Goal: Communication & Community: Share content

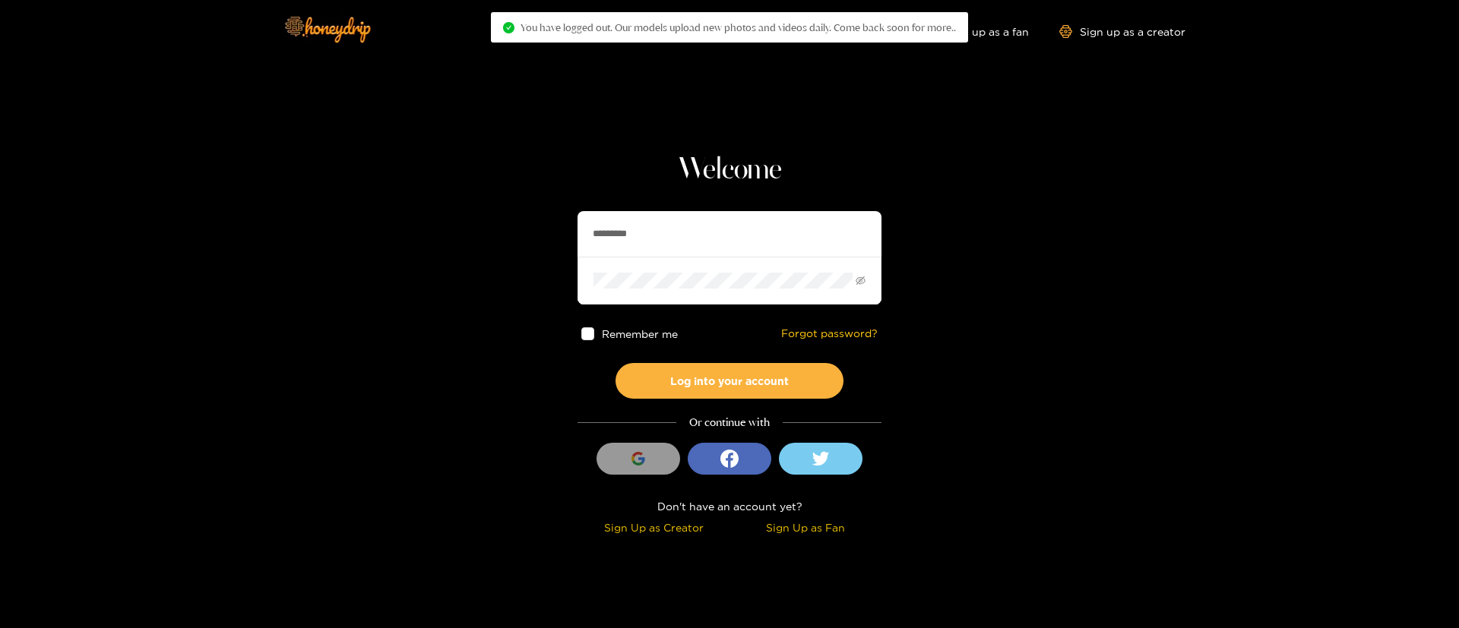
click at [634, 246] on input "*********" at bounding box center [730, 234] width 304 height 46
paste input "***"
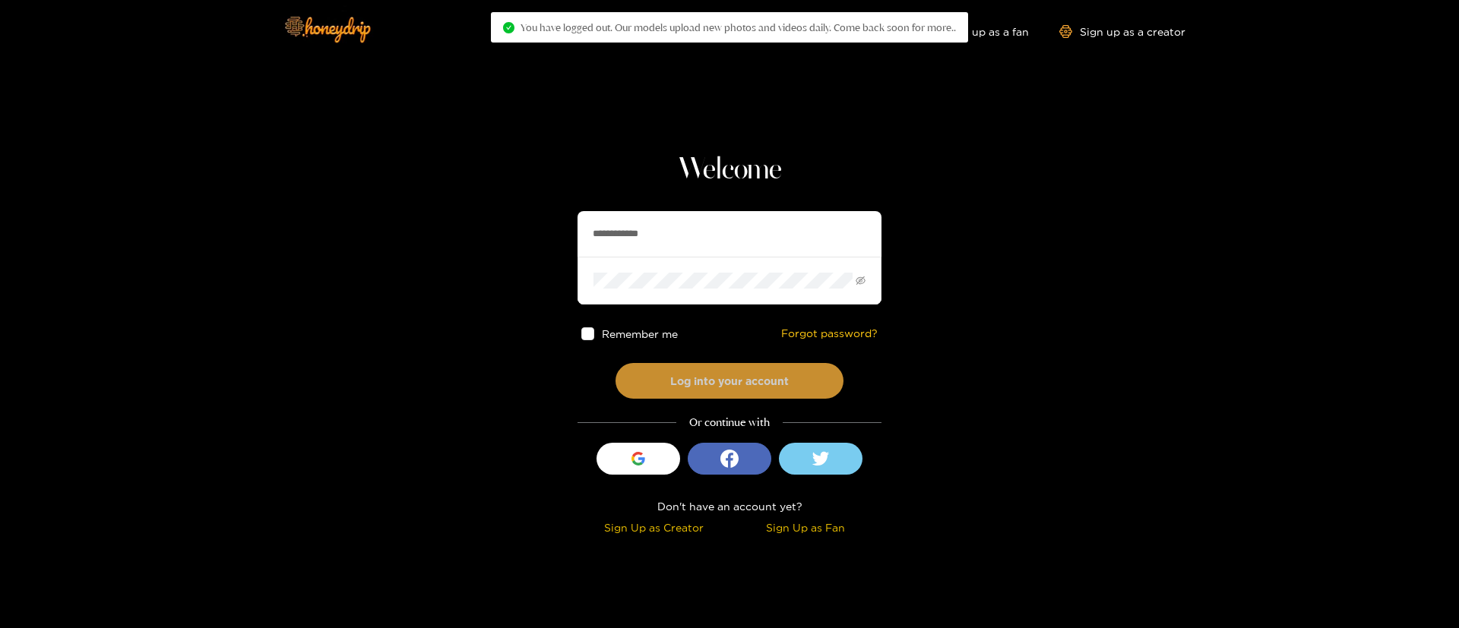
type input "**********"
click at [712, 386] on button "Log into your account" at bounding box center [730, 381] width 228 height 36
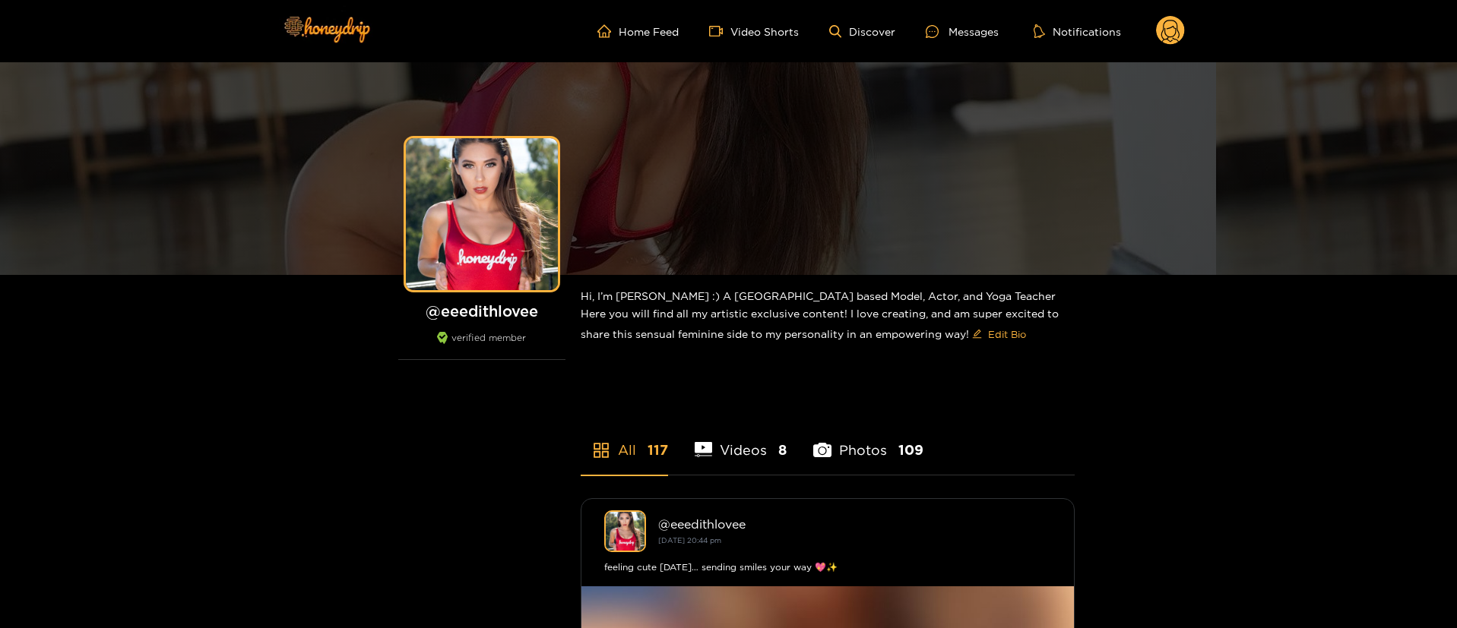
click at [973, 40] on ul "Home Feed Video Shorts Discover Messages Notifications" at bounding box center [890, 31] width 587 height 30
click at [967, 23] on div "Messages" at bounding box center [962, 31] width 73 height 17
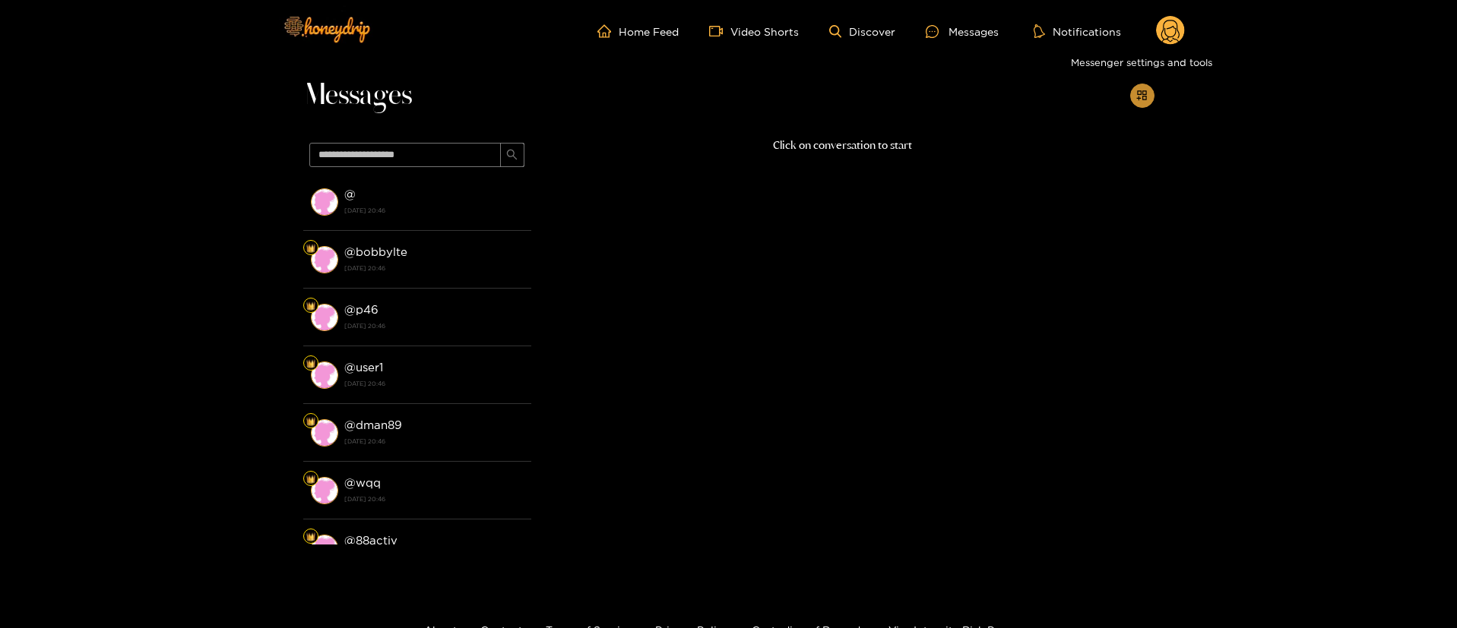
click at [1144, 97] on icon "appstore-add" at bounding box center [1141, 95] width 11 height 11
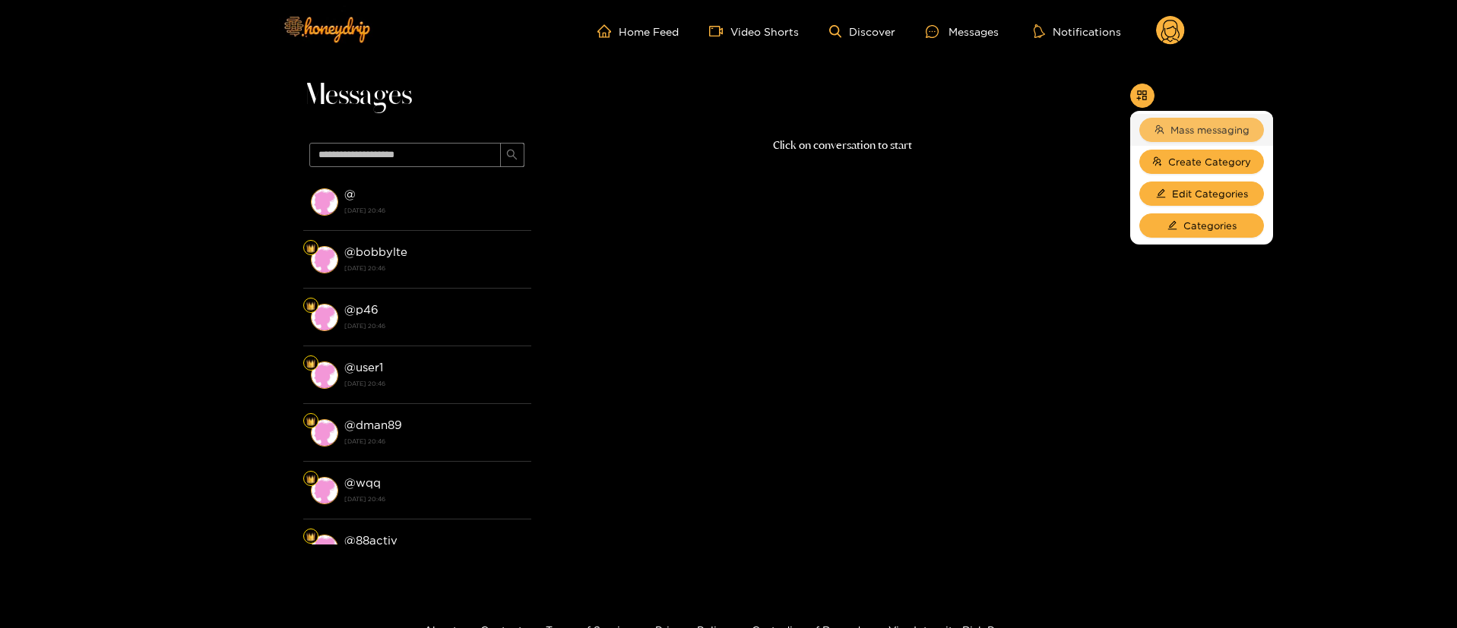
click at [1177, 126] on span "Mass messaging" at bounding box center [1209, 129] width 79 height 15
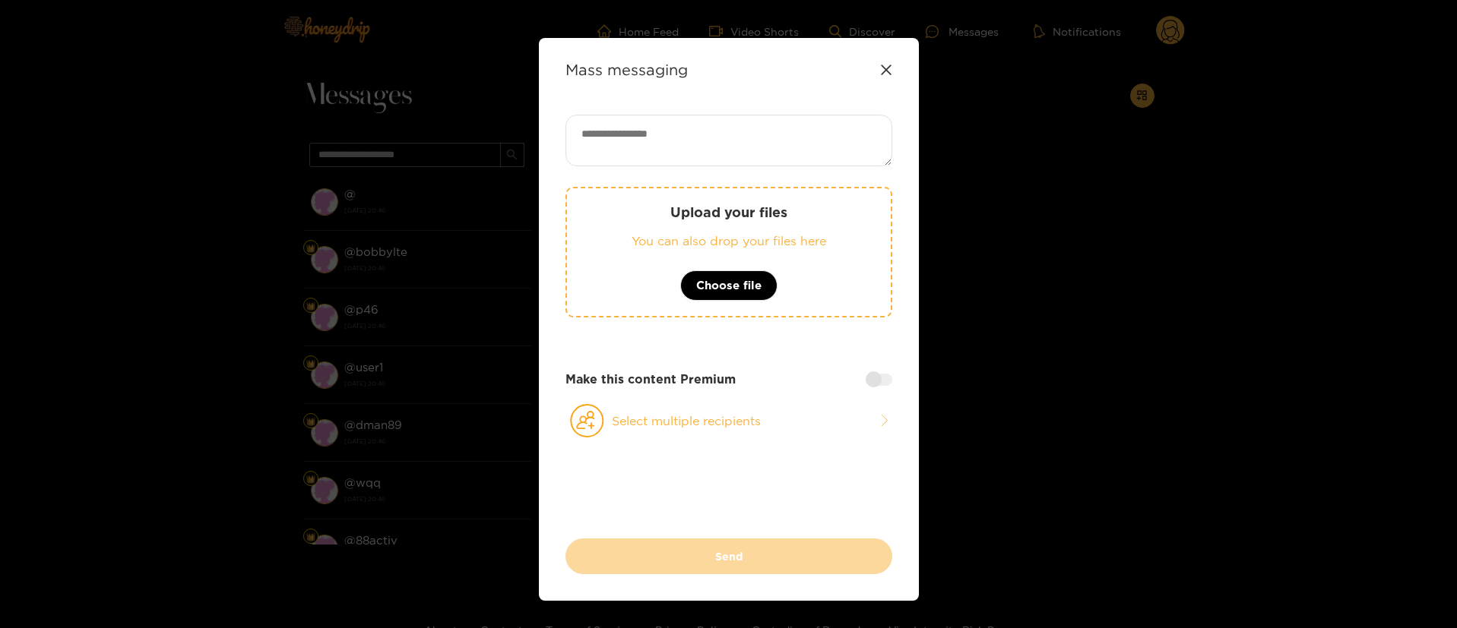
click at [888, 64] on icon at bounding box center [886, 70] width 12 height 12
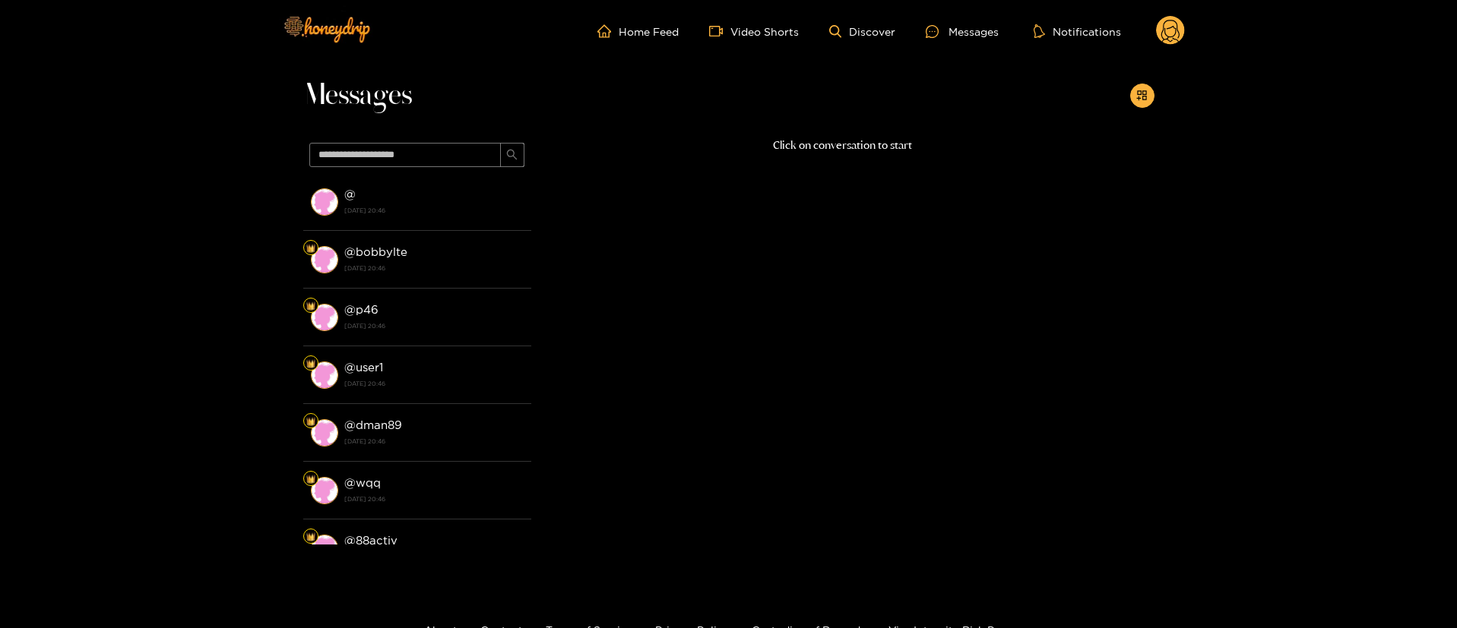
click at [1163, 30] on icon at bounding box center [1170, 33] width 18 height 27
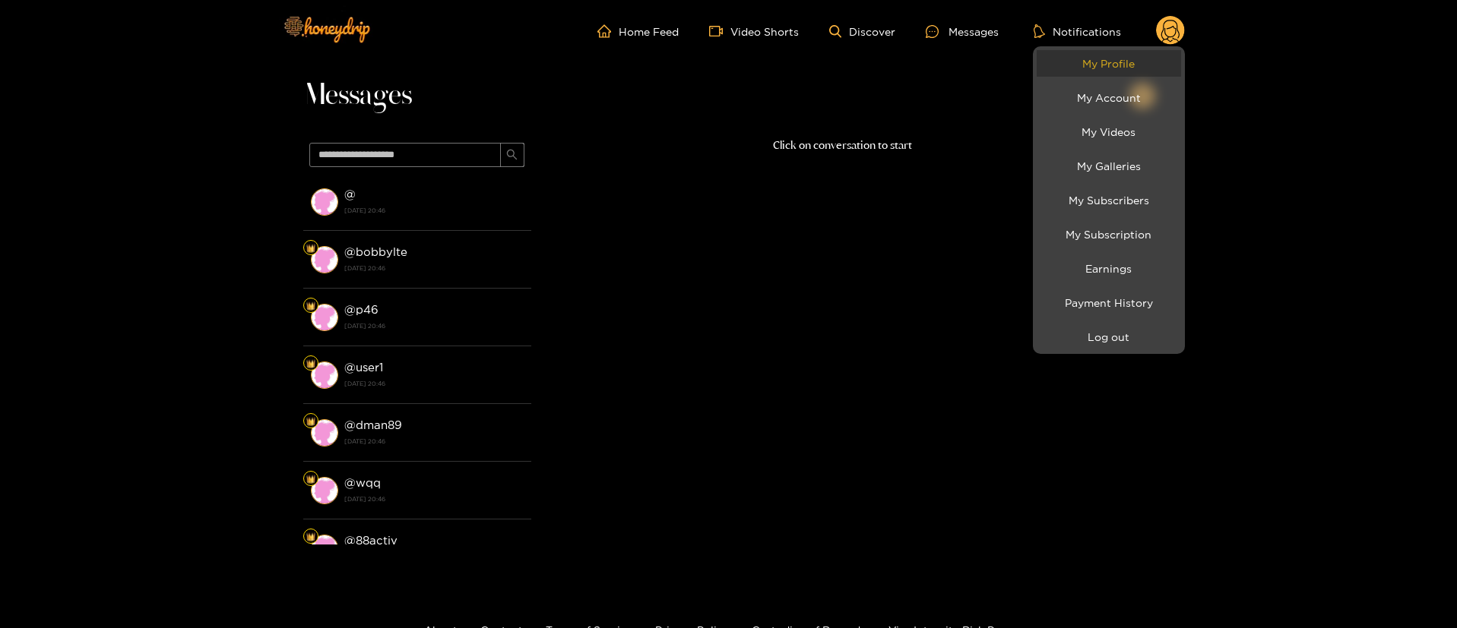
click at [1125, 68] on link "My Profile" at bounding box center [1108, 63] width 144 height 27
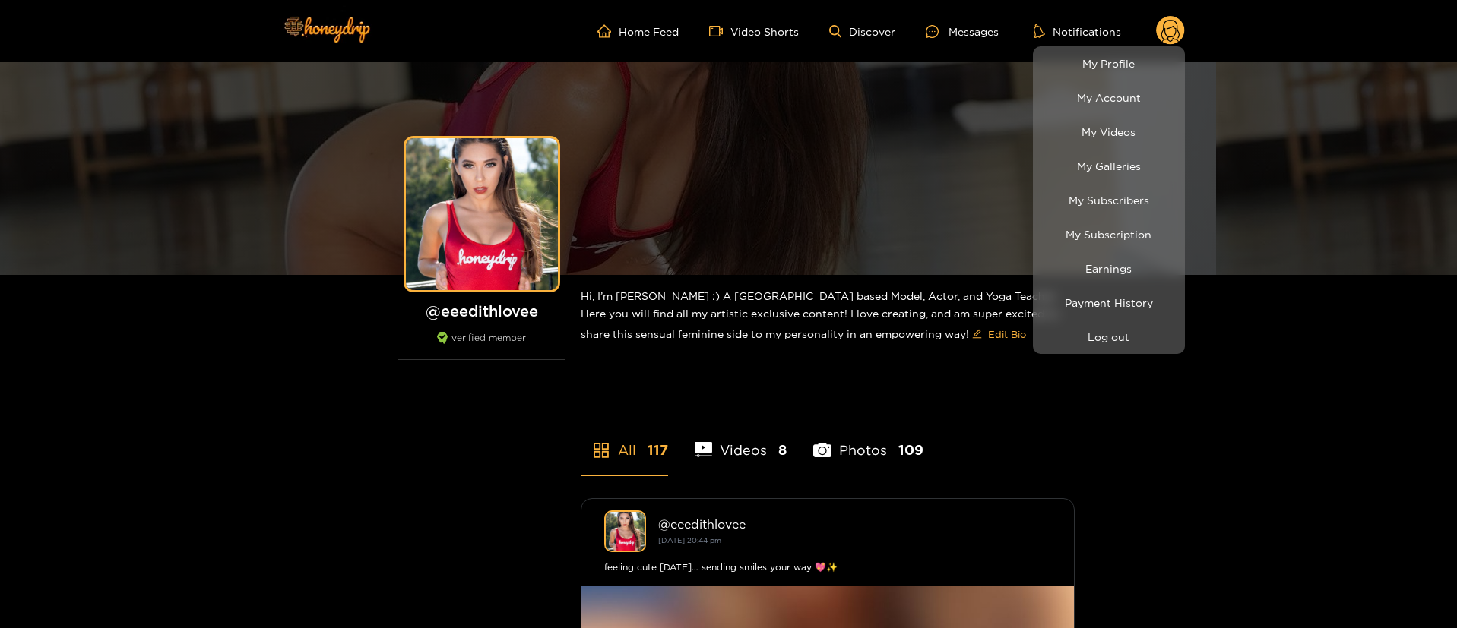
click at [977, 24] on div at bounding box center [728, 314] width 1457 height 628
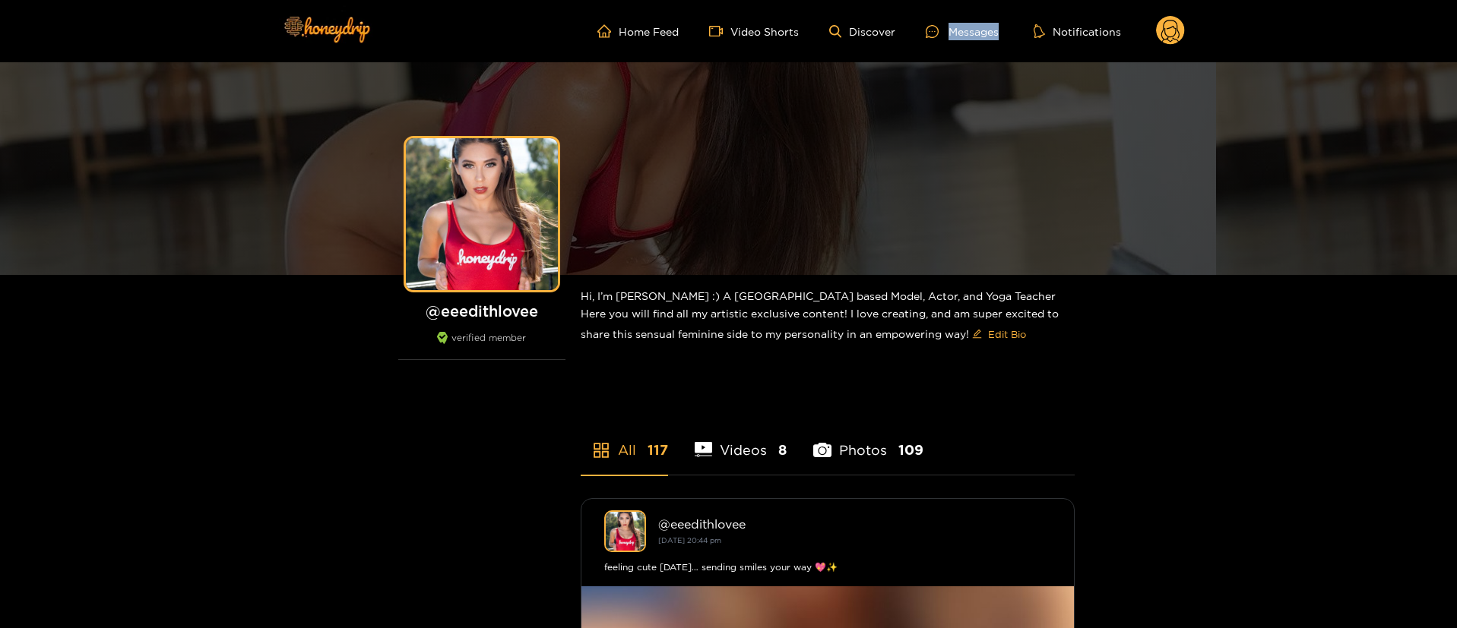
click at [977, 24] on div "Messages" at bounding box center [962, 31] width 73 height 17
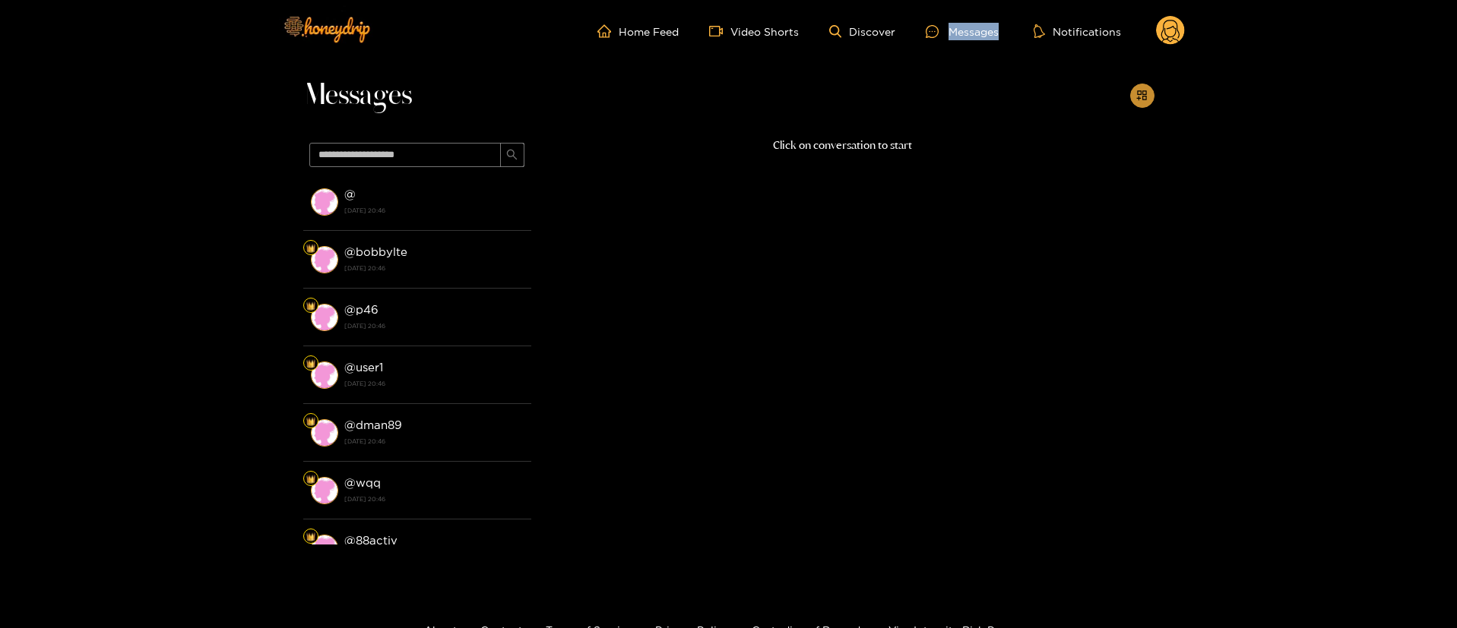
click at [1138, 96] on icon "appstore-add" at bounding box center [1141, 95] width 11 height 11
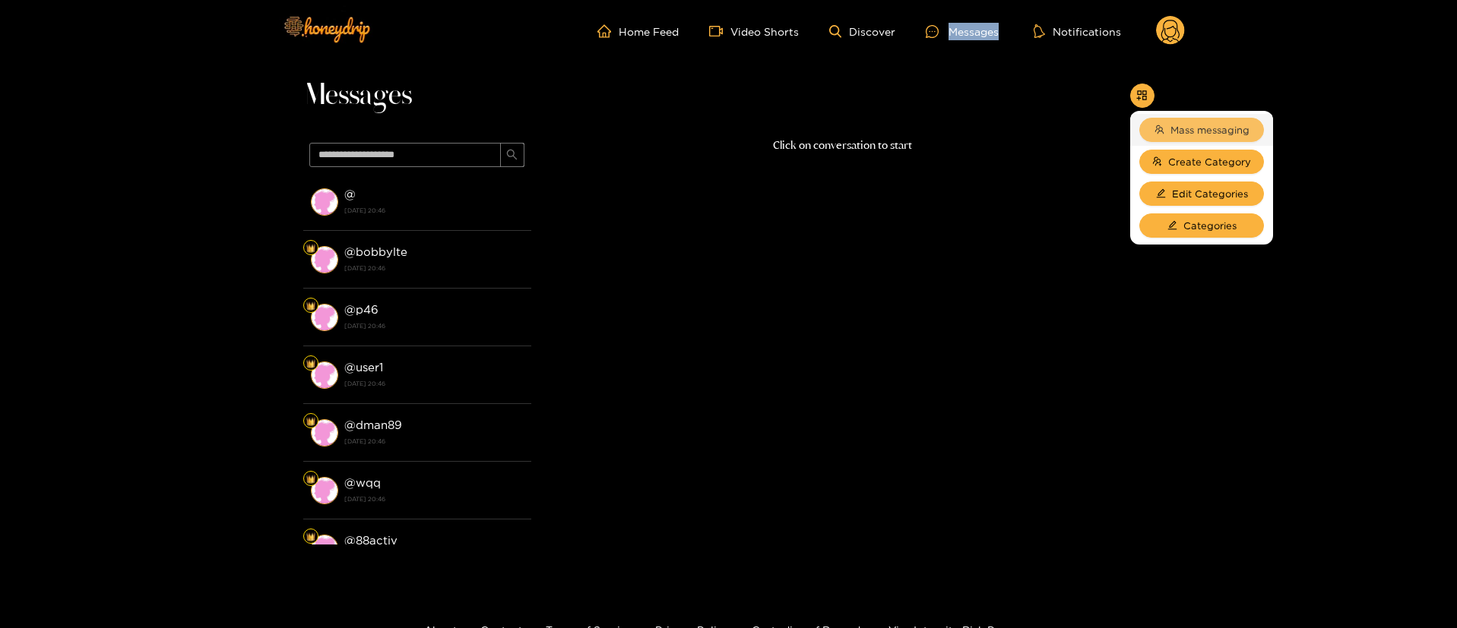
click at [1158, 135] on span "team" at bounding box center [1159, 130] width 10 height 11
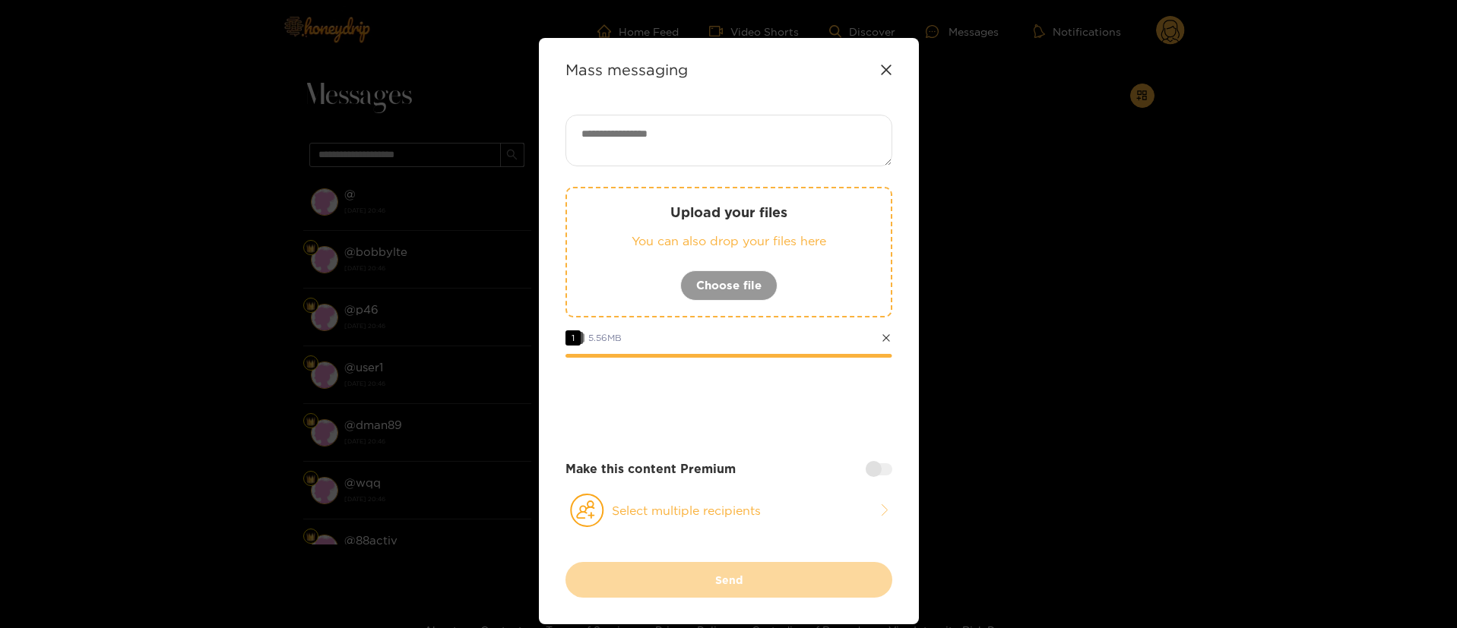
click at [738, 492] on div "Upload your files You can also drop your files here Choose file 1 5.56 MB Make …" at bounding box center [728, 339] width 327 height 448
click at [735, 498] on button "Select multiple recipients" at bounding box center [728, 510] width 327 height 35
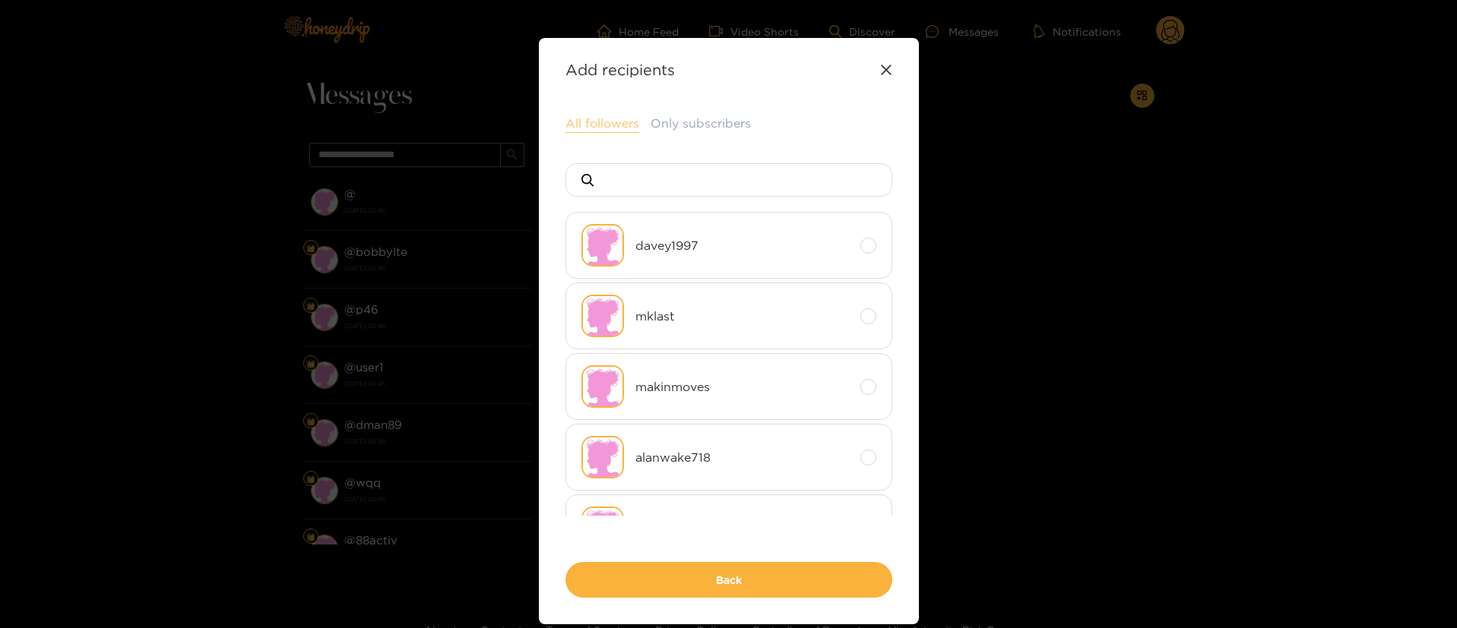
click at [596, 116] on button "All followers" at bounding box center [602, 124] width 74 height 18
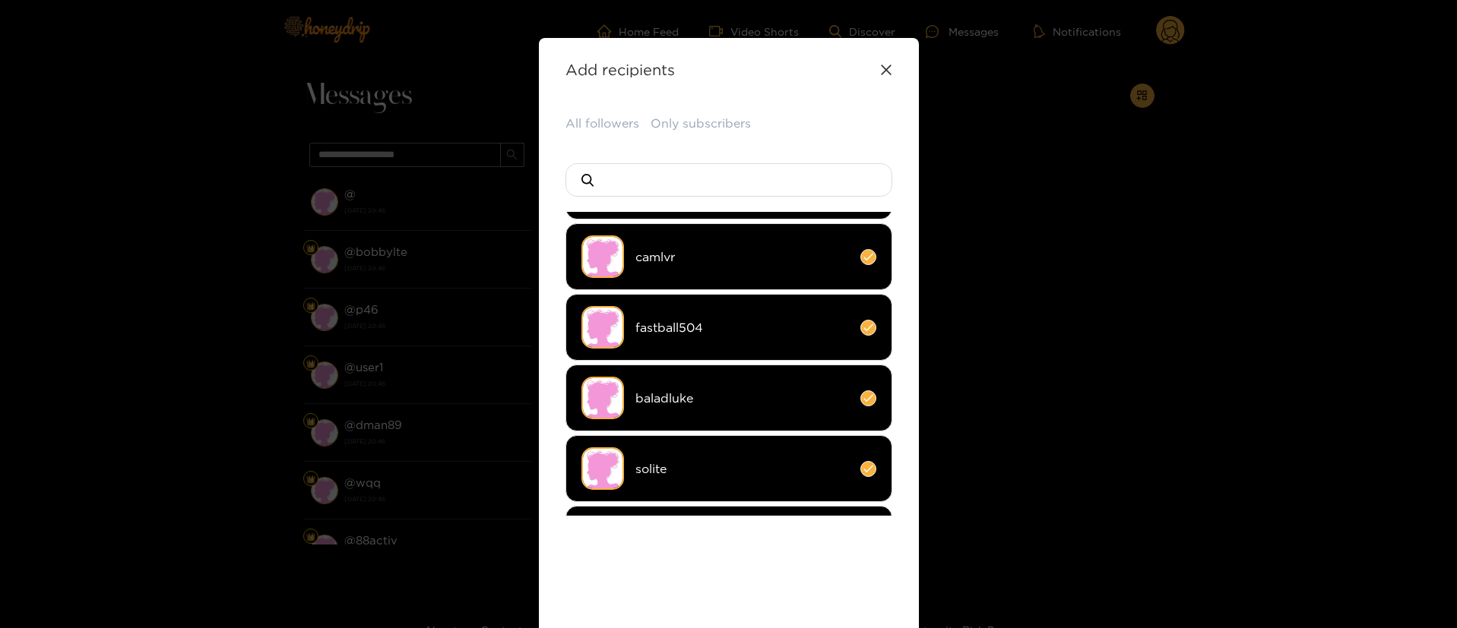
scroll to position [114, 0]
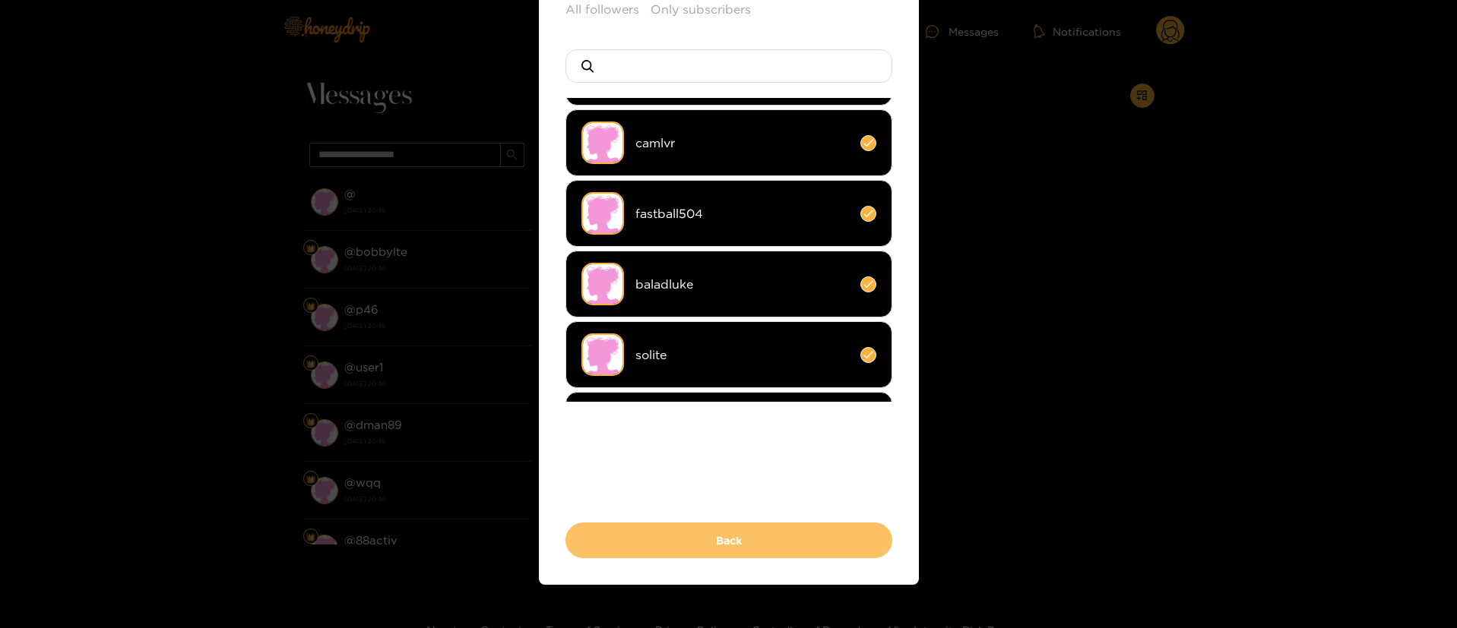
click at [775, 546] on button "Back" at bounding box center [728, 541] width 327 height 36
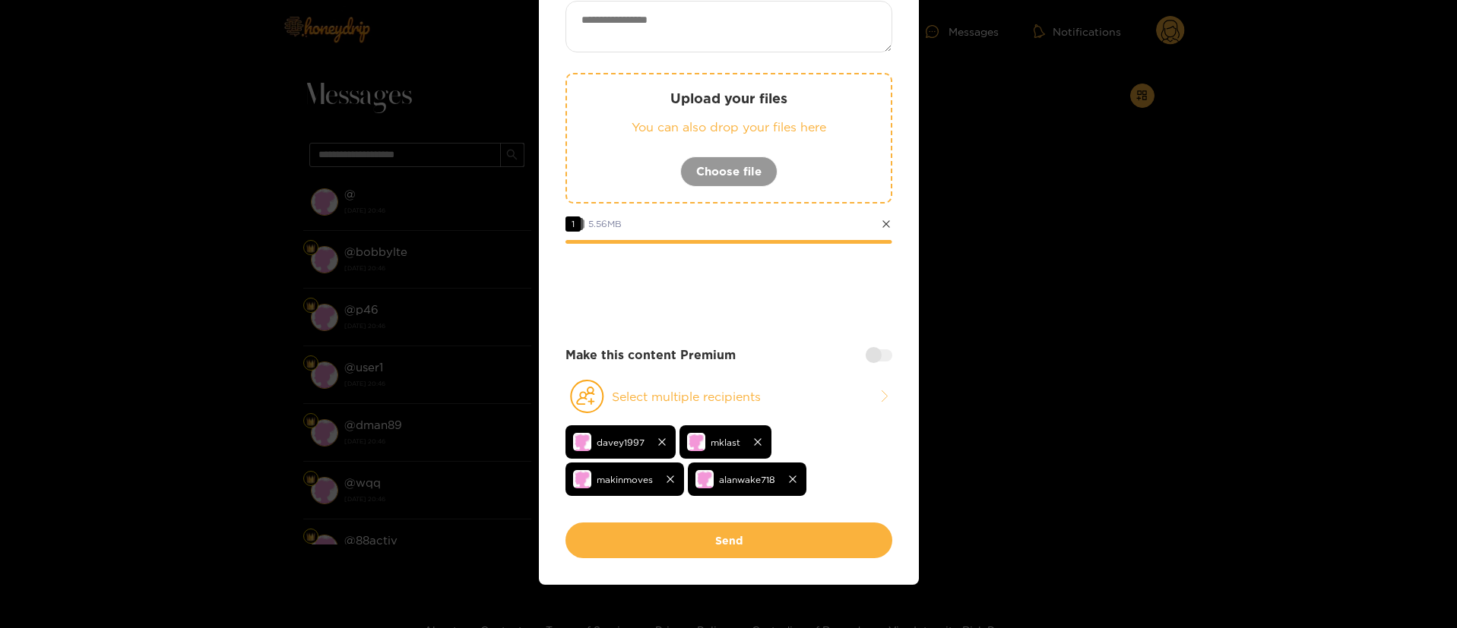
click at [877, 356] on div at bounding box center [879, 356] width 27 height 12
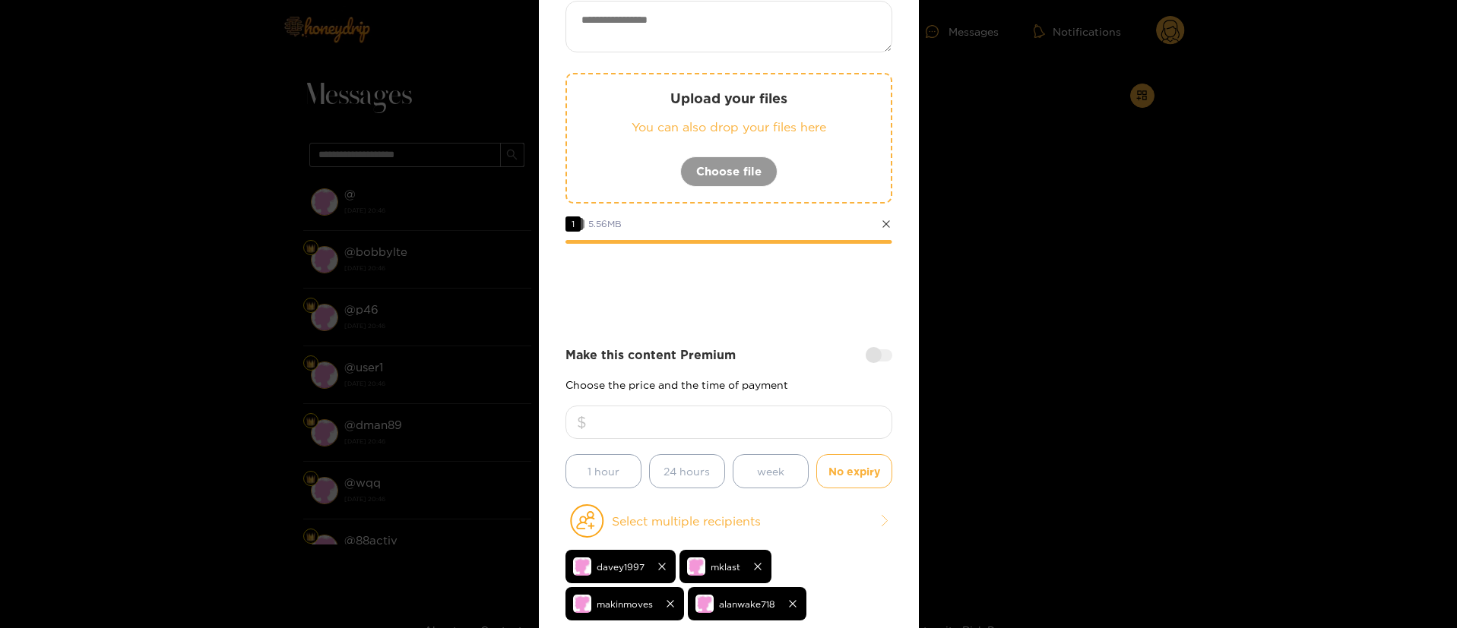
click at [822, 427] on input "number" at bounding box center [728, 422] width 327 height 33
click at [779, 37] on textarea at bounding box center [728, 27] width 327 height 52
paste textarea "**********"
paste textarea "*****"
type textarea "**********"
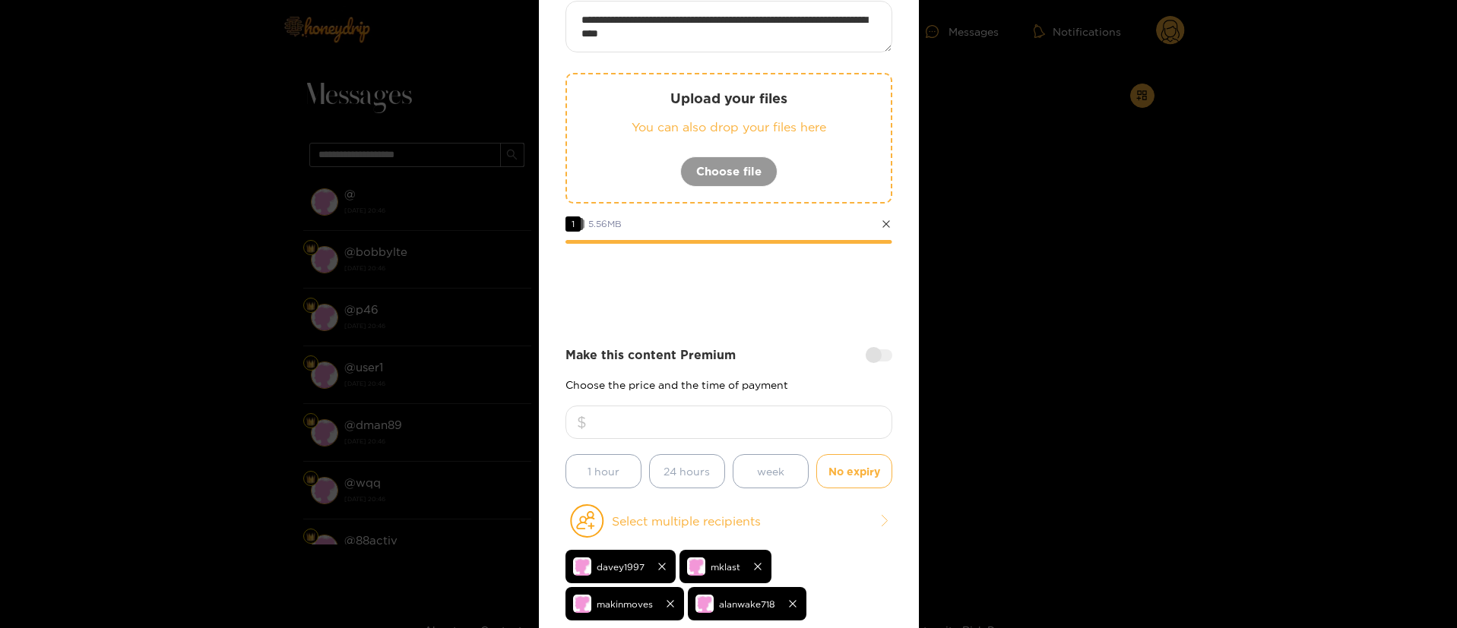
click at [814, 434] on input "number" at bounding box center [728, 422] width 327 height 33
type input "**"
drag, startPoint x: 764, startPoint y: 340, endPoint x: 796, endPoint y: 340, distance: 31.2
click at [767, 340] on div "**********" at bounding box center [728, 324] width 327 height 647
click at [805, 313] on div at bounding box center [728, 285] width 327 height 61
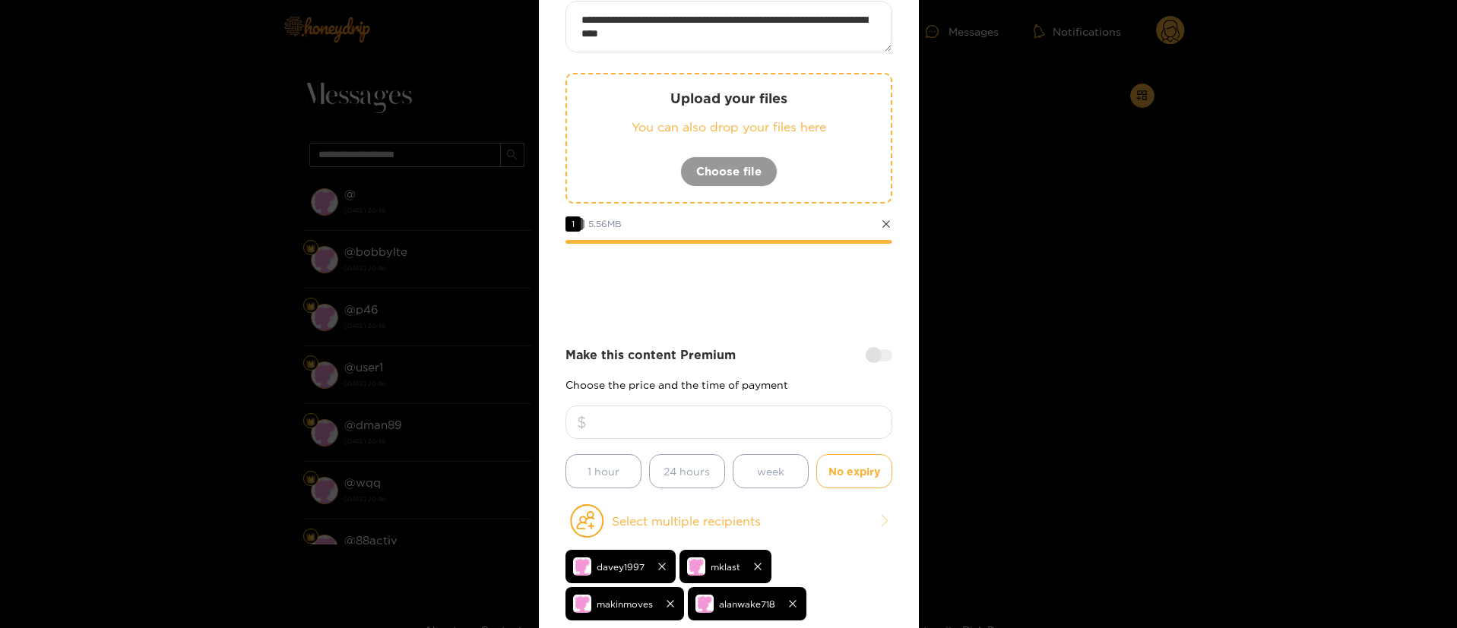
click at [665, 303] on div at bounding box center [728, 285] width 327 height 61
click at [666, 298] on div at bounding box center [728, 285] width 327 height 61
click at [668, 298] on div at bounding box center [728, 285] width 327 height 61
click at [736, 315] on div at bounding box center [728, 285] width 327 height 61
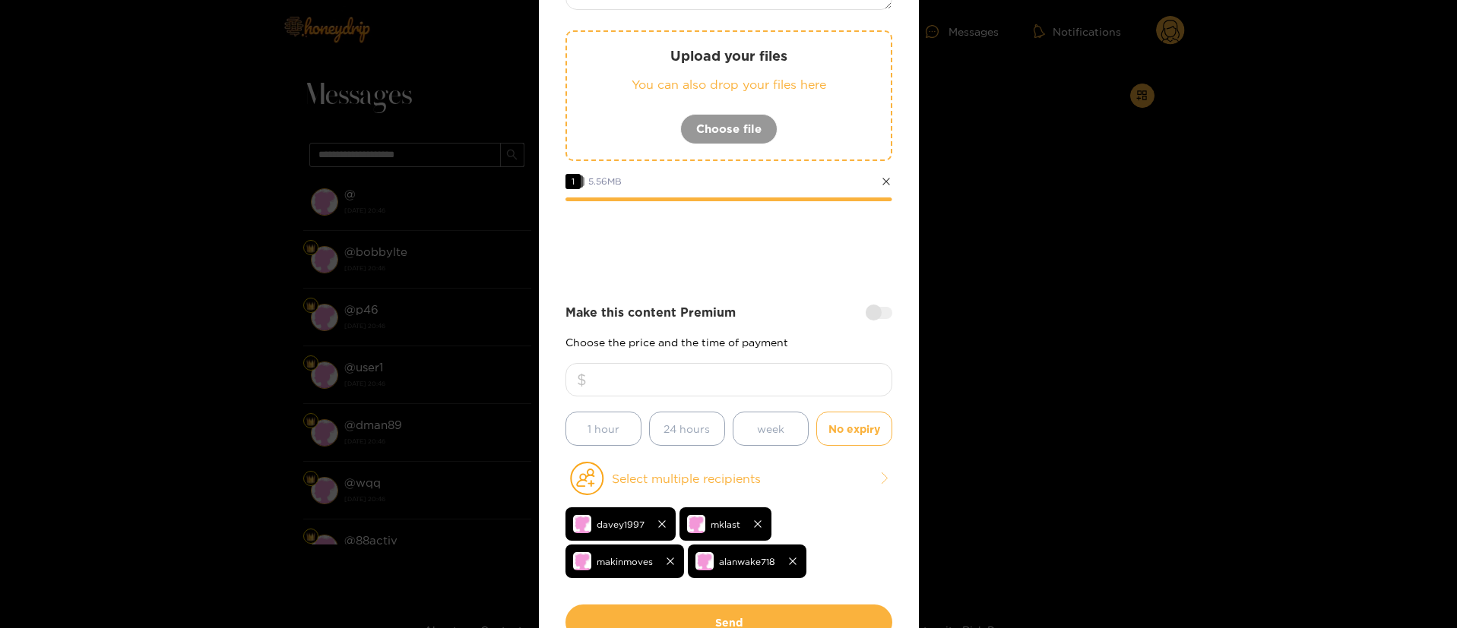
scroll to position [0, 0]
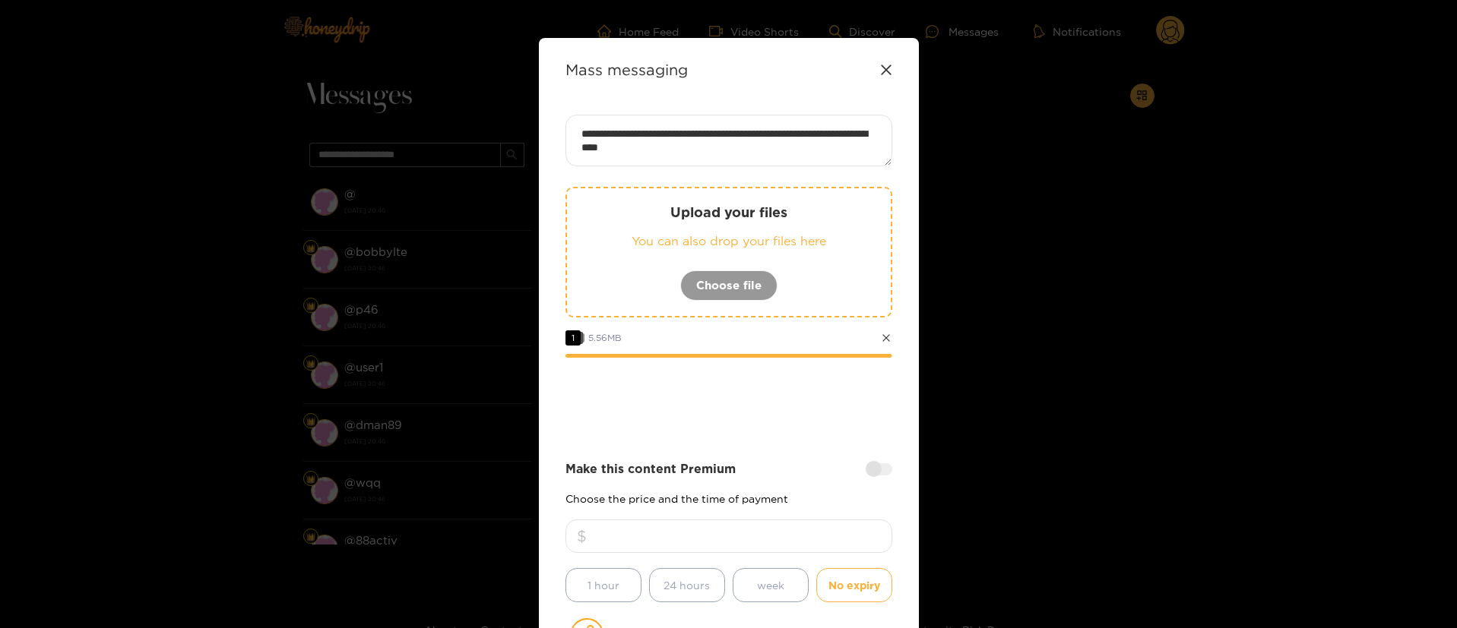
click at [781, 400] on div at bounding box center [728, 399] width 327 height 61
click at [689, 426] on div at bounding box center [728, 399] width 327 height 61
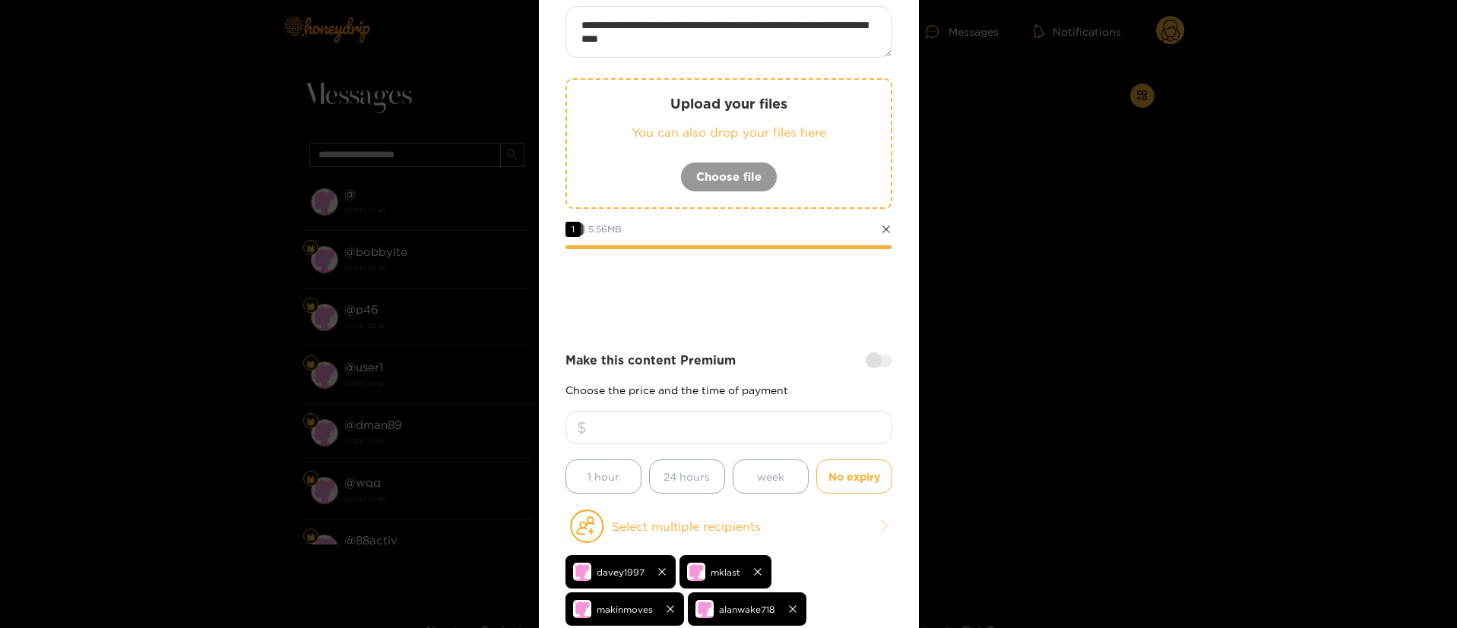
scroll to position [256, 0]
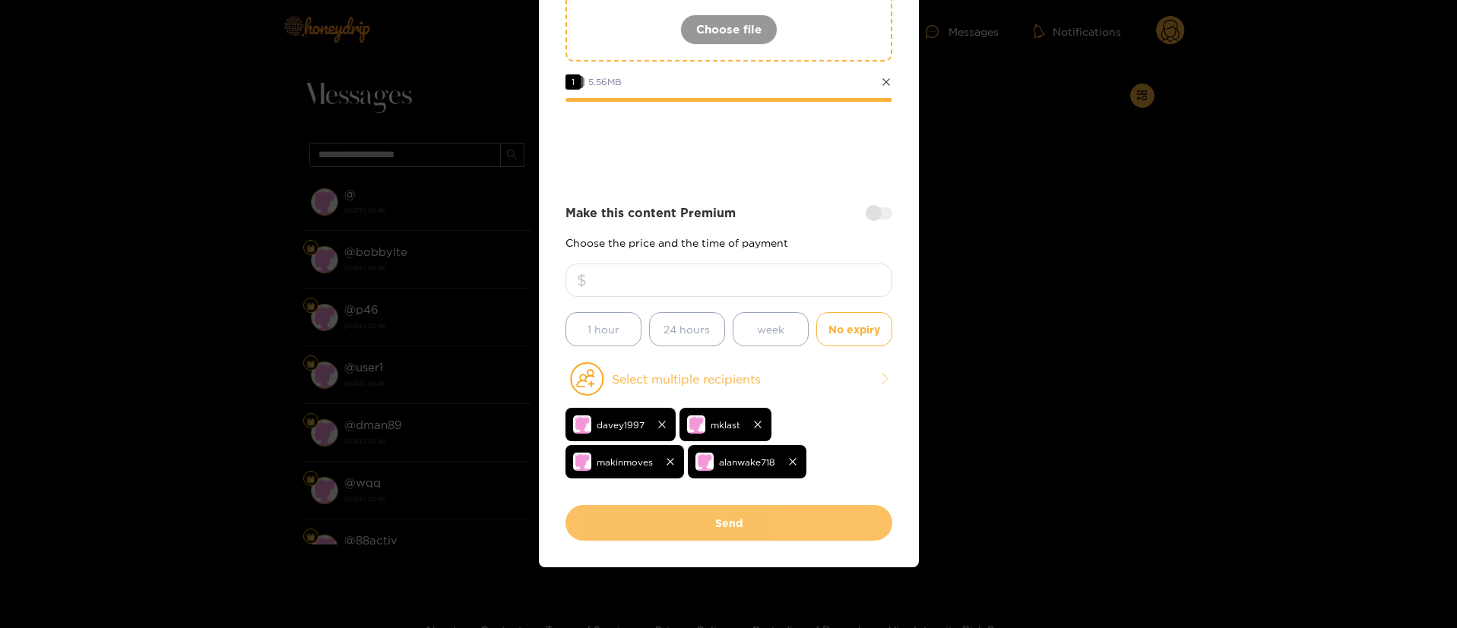
click at [692, 512] on button "Send" at bounding box center [728, 523] width 327 height 36
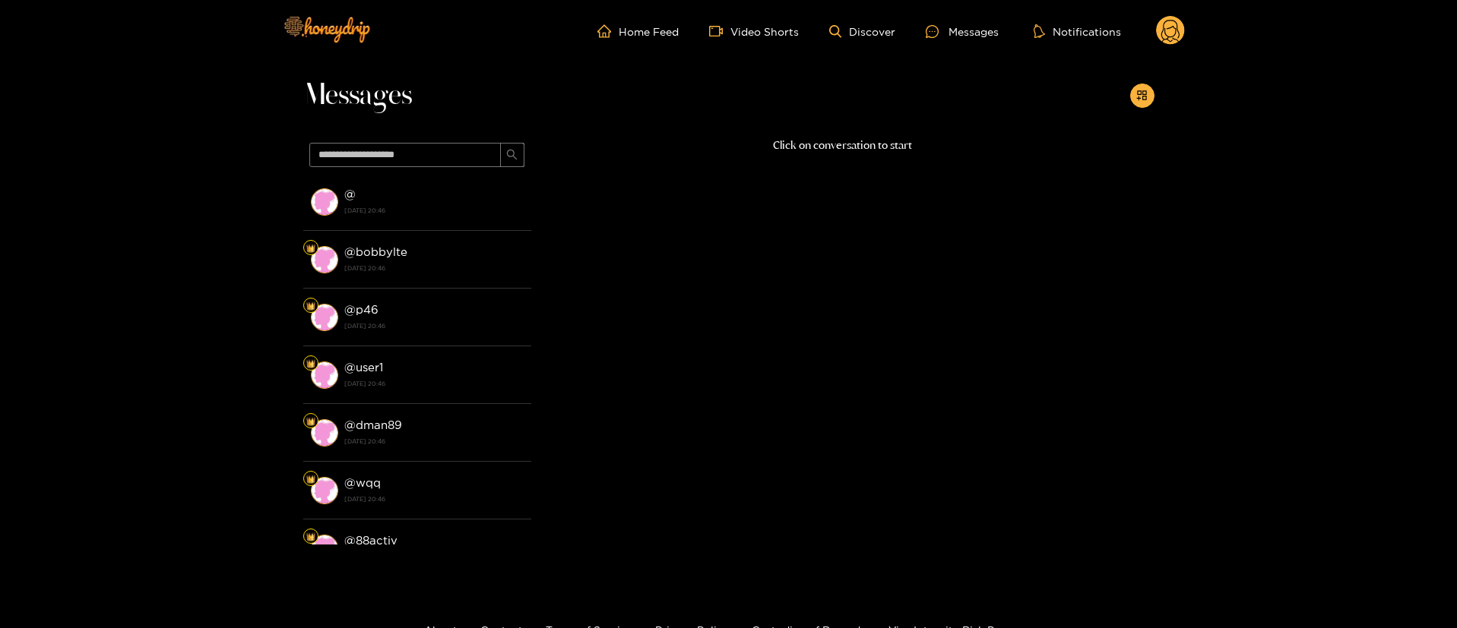
click at [1169, 32] on circle at bounding box center [1170, 30] width 29 height 29
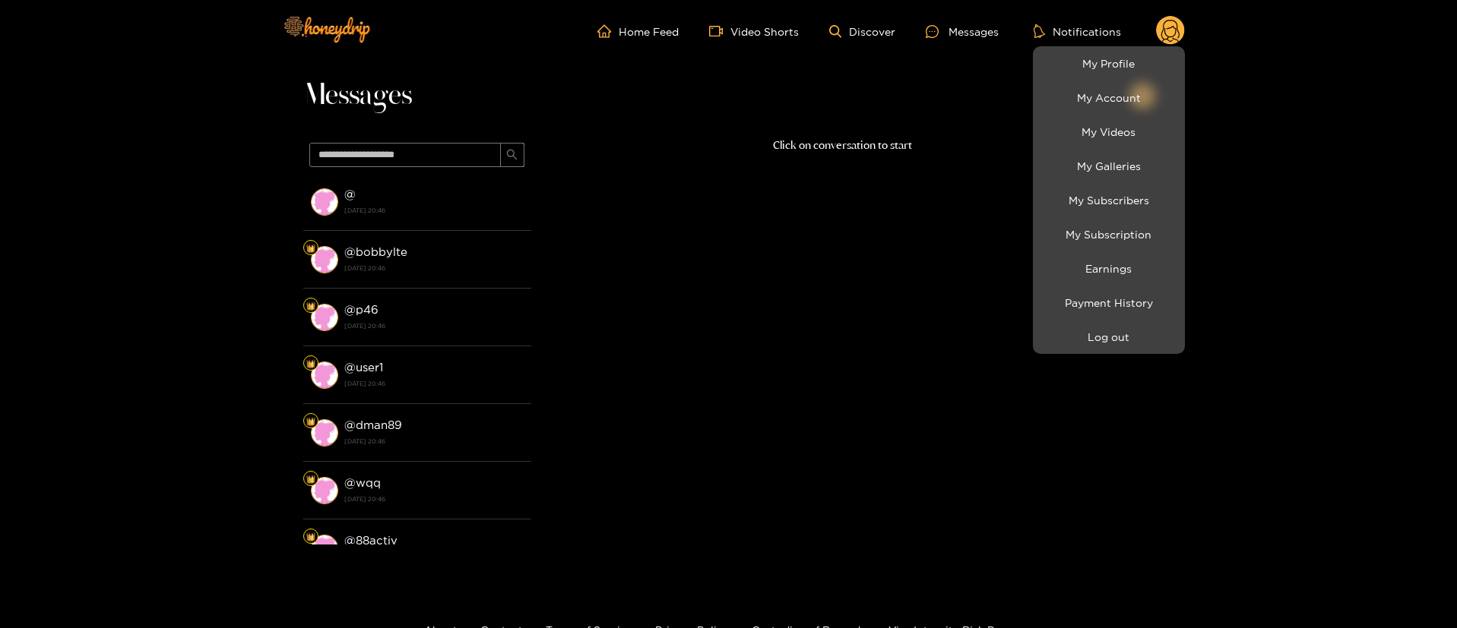
drag, startPoint x: 1137, startPoint y: 43, endPoint x: 1139, endPoint y: 52, distance: 9.4
click at [1137, 43] on div at bounding box center [728, 314] width 1457 height 628
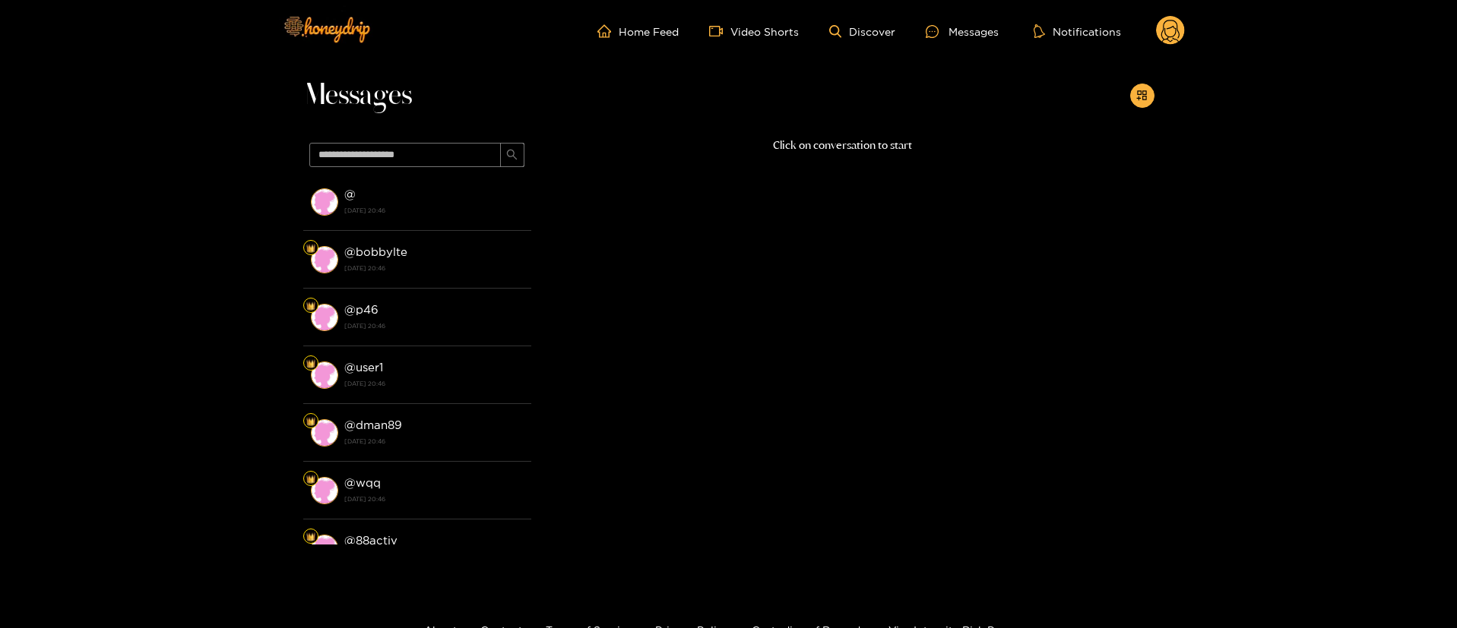
click at [1174, 16] on icon at bounding box center [1170, 31] width 29 height 30
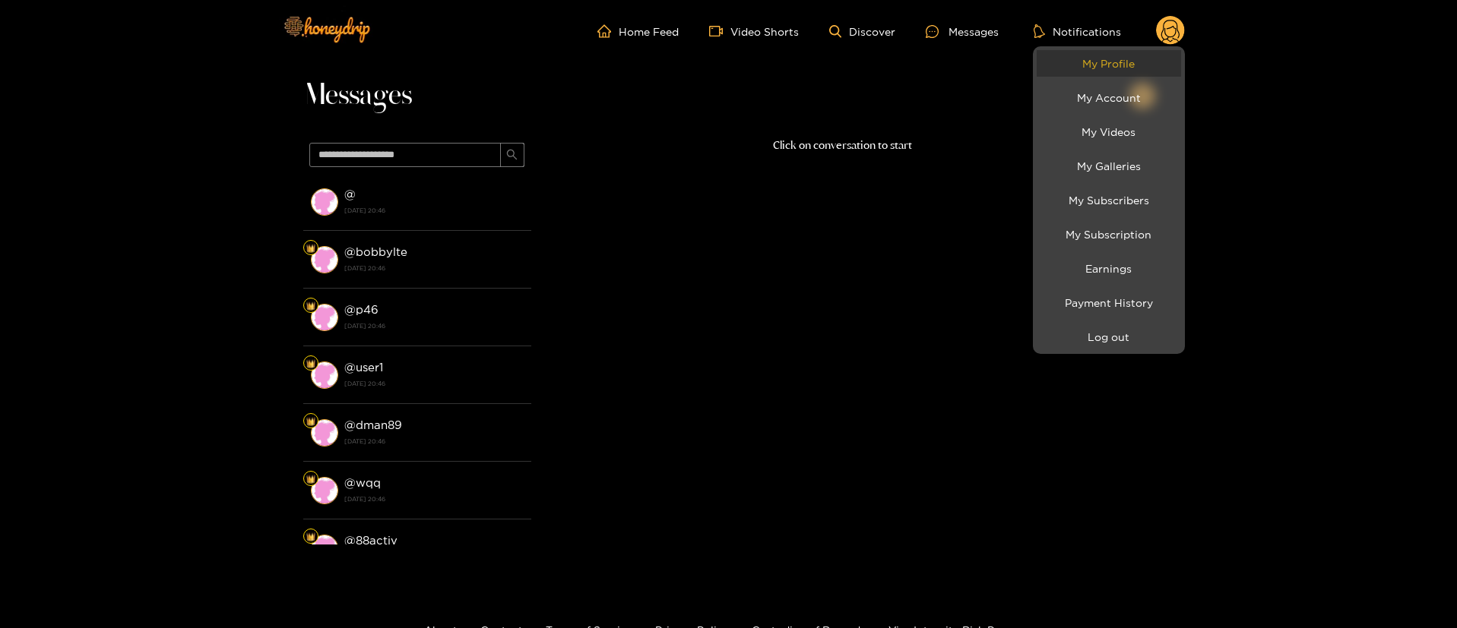
click at [1135, 71] on link "My Profile" at bounding box center [1108, 63] width 144 height 27
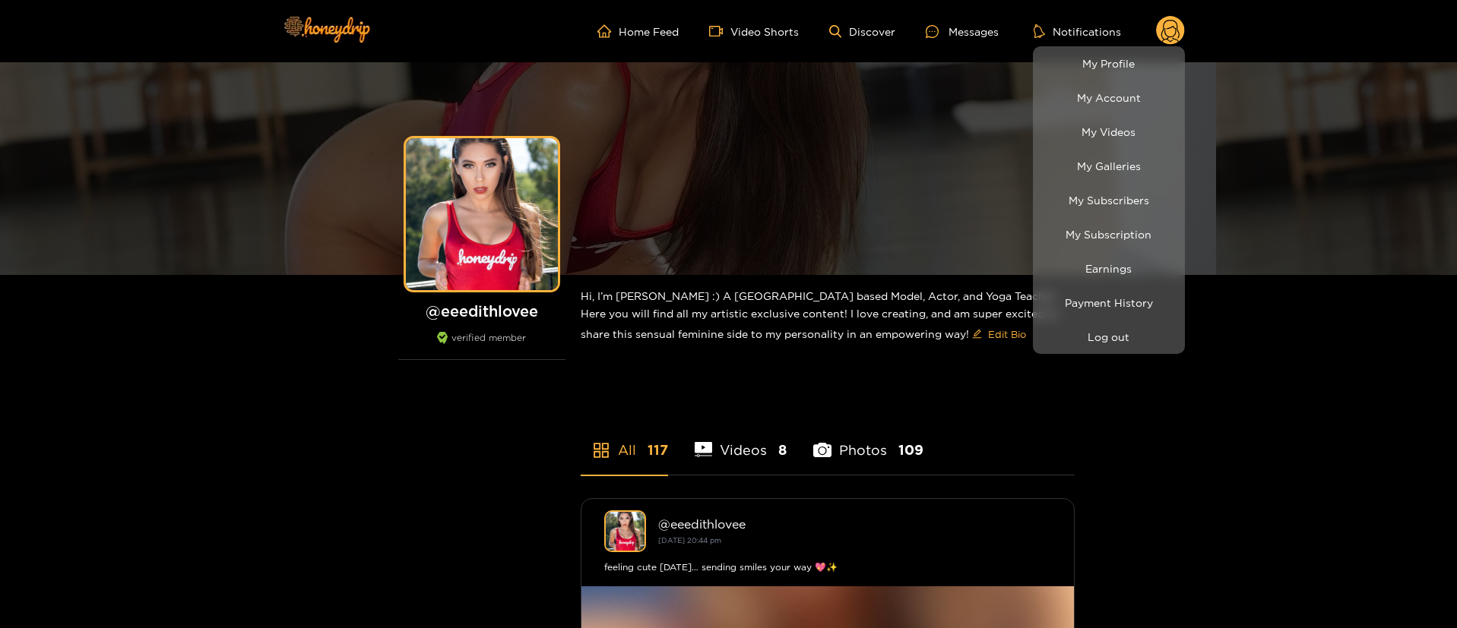
click at [853, 379] on div at bounding box center [728, 314] width 1457 height 628
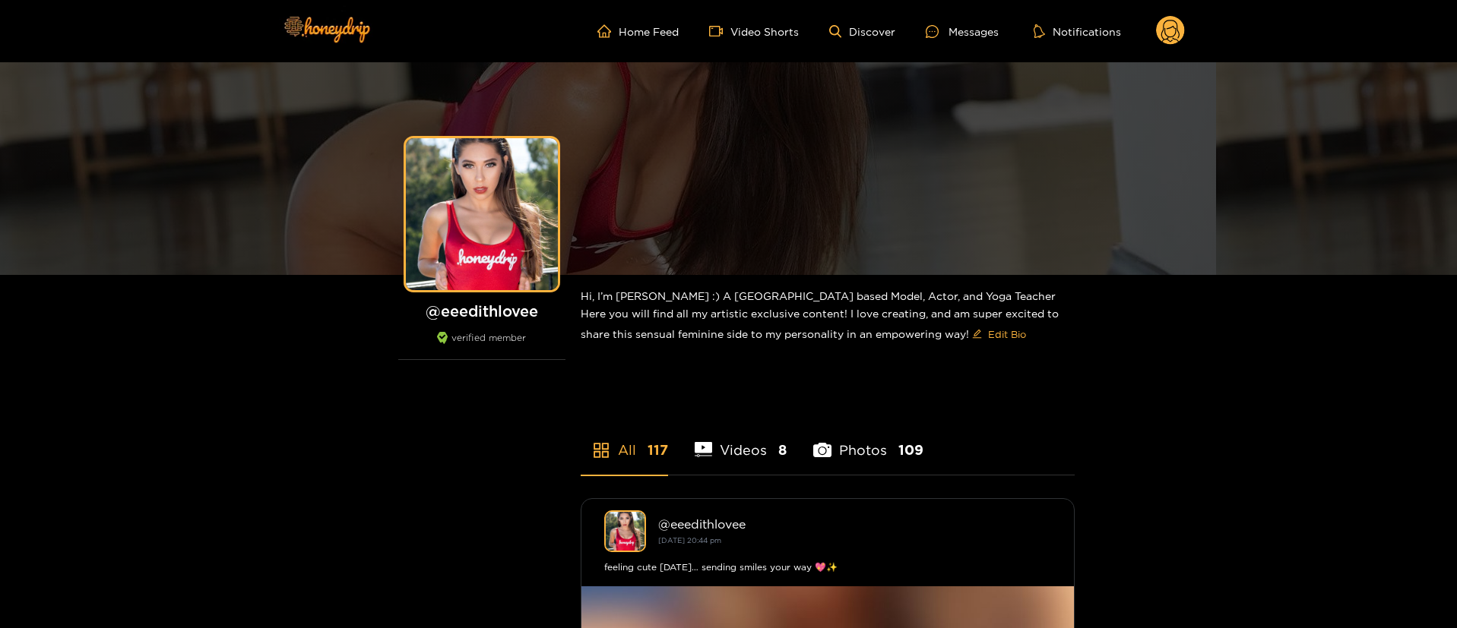
click at [1166, 28] on icon at bounding box center [1170, 33] width 18 height 27
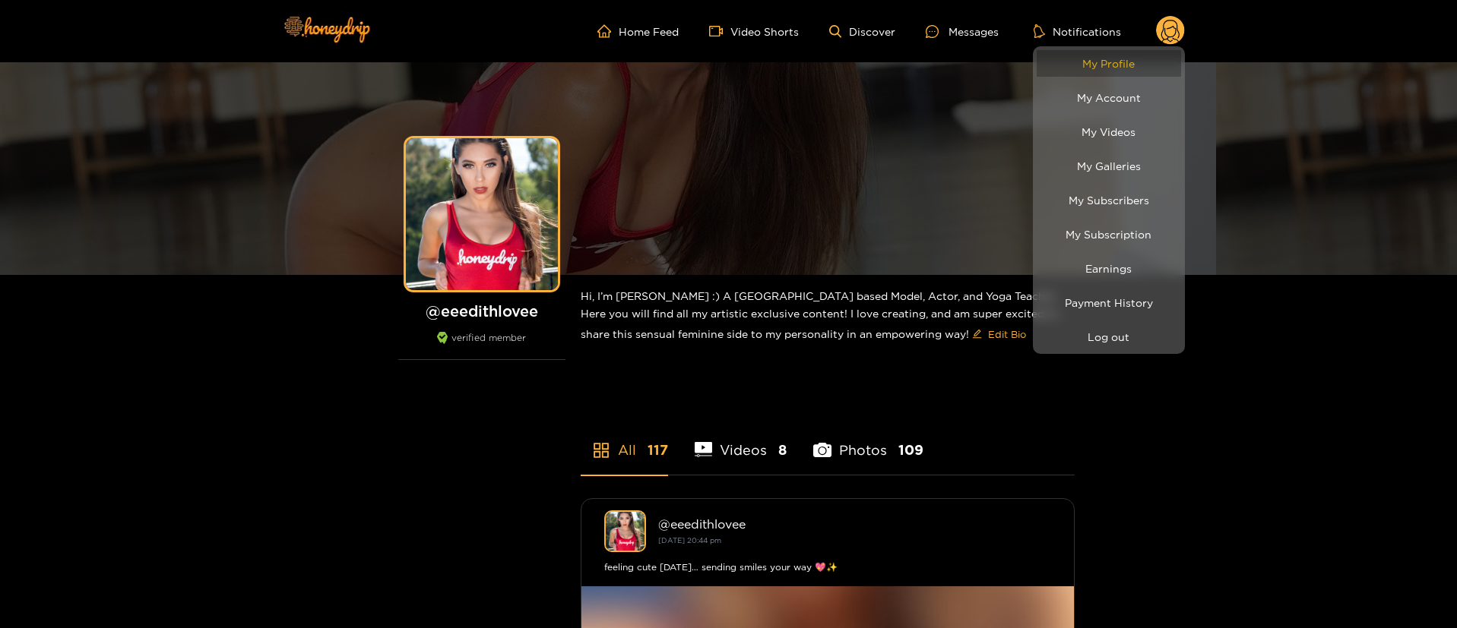
click at [1137, 73] on link "My Profile" at bounding box center [1108, 63] width 144 height 27
click at [1129, 337] on button "Log out" at bounding box center [1108, 337] width 144 height 27
